Goal: Information Seeking & Learning: Learn about a topic

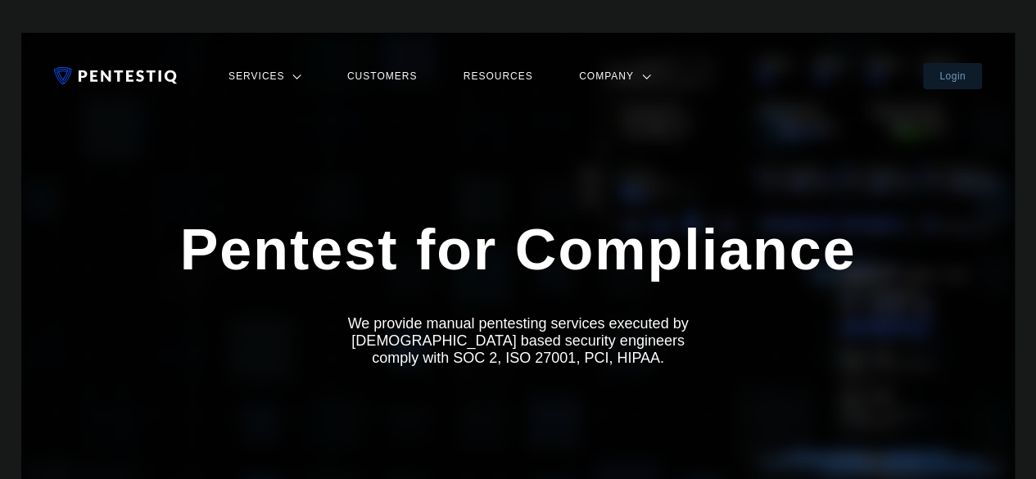
click at [302, 222] on h1 "Pentest for Compliance" at bounding box center [518, 250] width 928 height 66
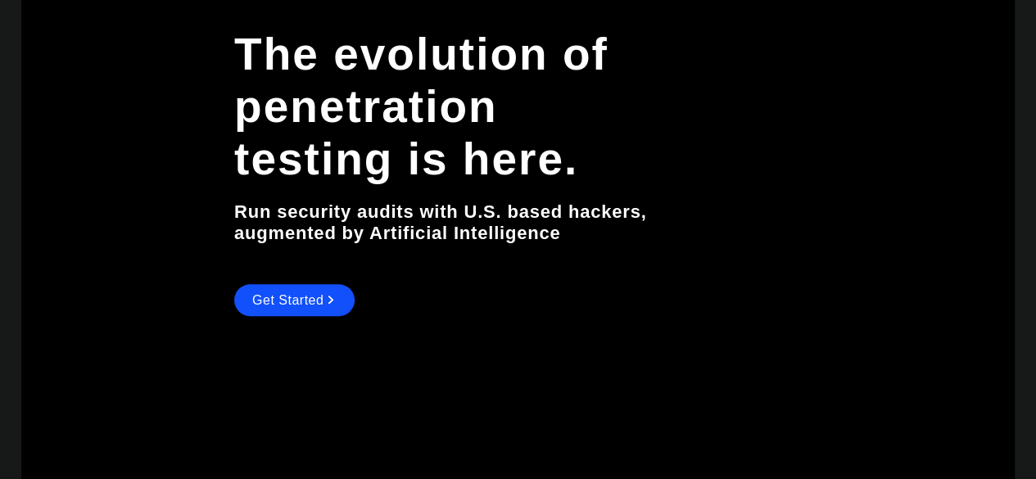
scroll to position [188, 0]
click at [275, 304] on link "Get Started" at bounding box center [294, 301] width 120 height 32
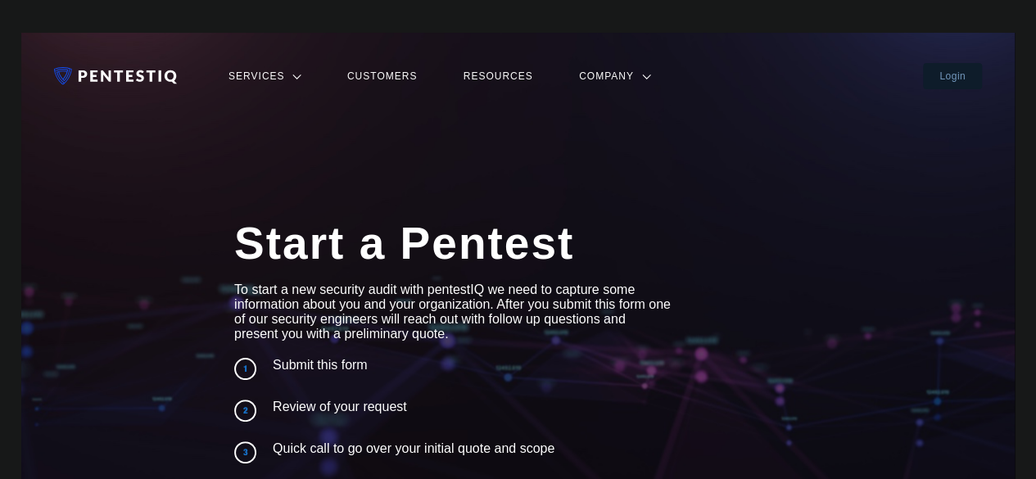
click at [247, 75] on link "Services" at bounding box center [265, 76] width 82 height 21
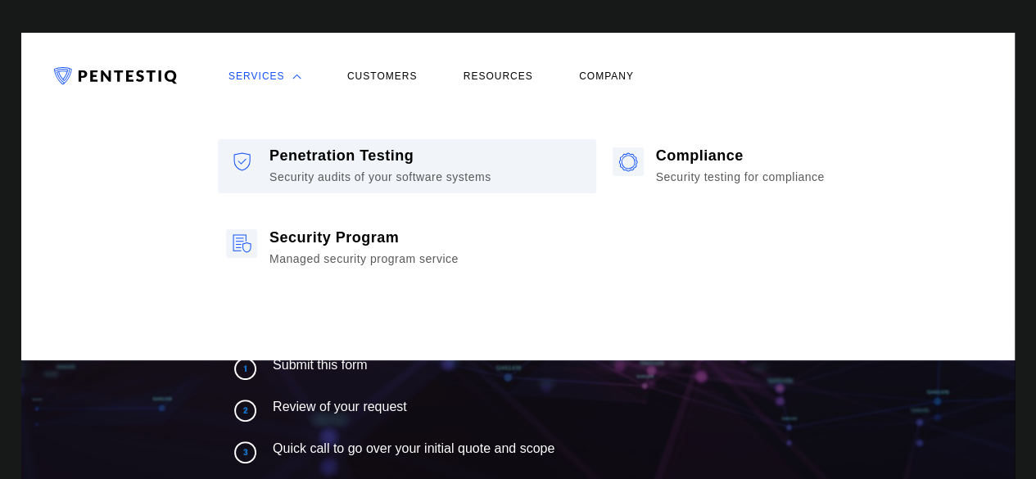
click at [379, 162] on div "Penetration Testing" at bounding box center [381, 155] width 222 height 17
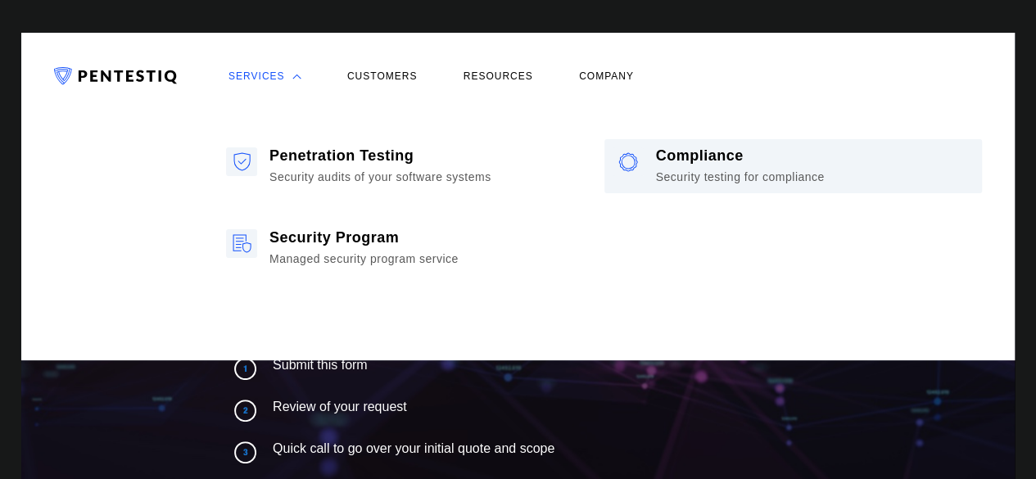
click at [683, 173] on div "Security testing for compliance" at bounding box center [740, 175] width 169 height 20
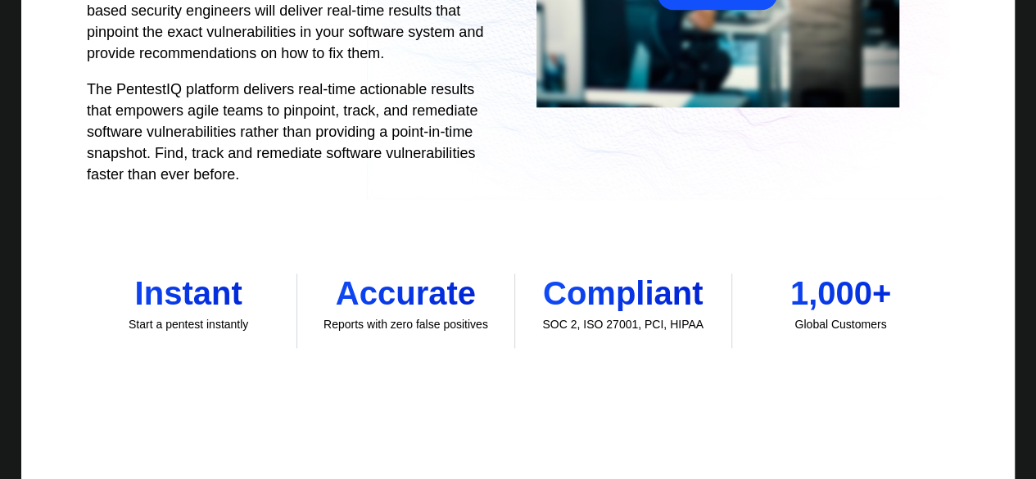
scroll to position [669, 0]
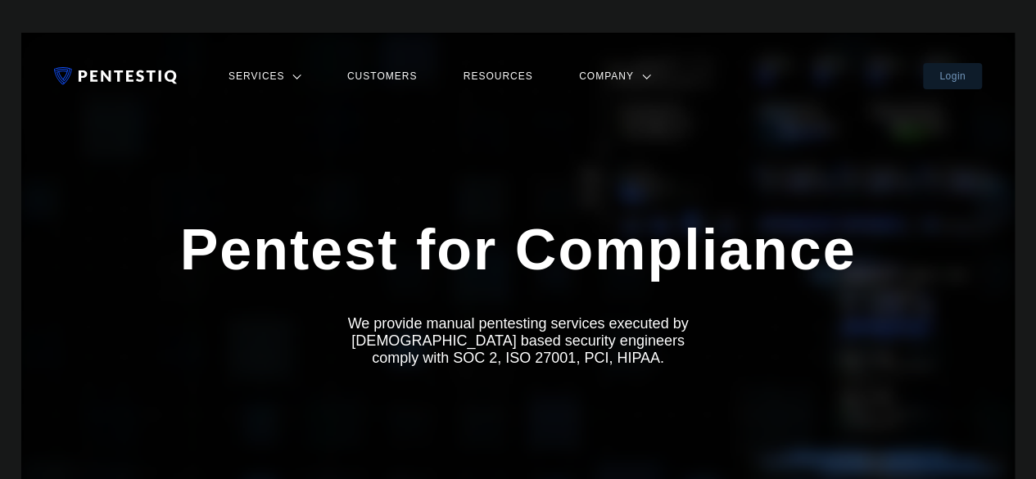
click at [239, 71] on link "Services" at bounding box center [265, 76] width 82 height 21
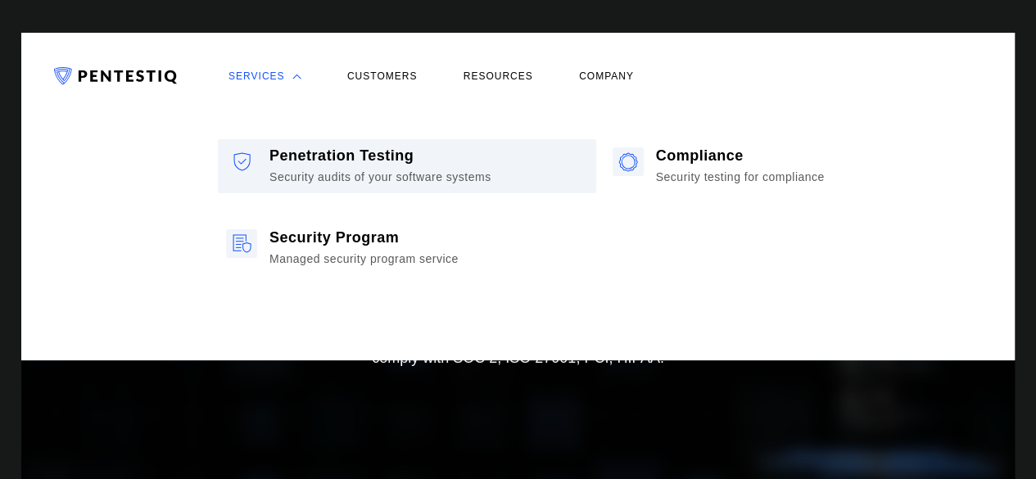
click at [379, 171] on div "Security audits of your software systems" at bounding box center [381, 175] width 222 height 20
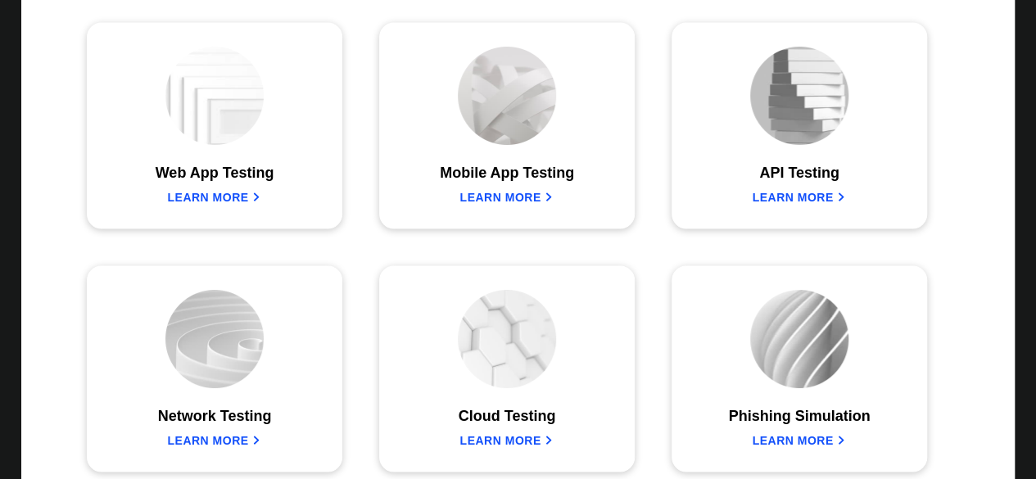
scroll to position [1368, 0]
